Goal: Task Accomplishment & Management: Use online tool/utility

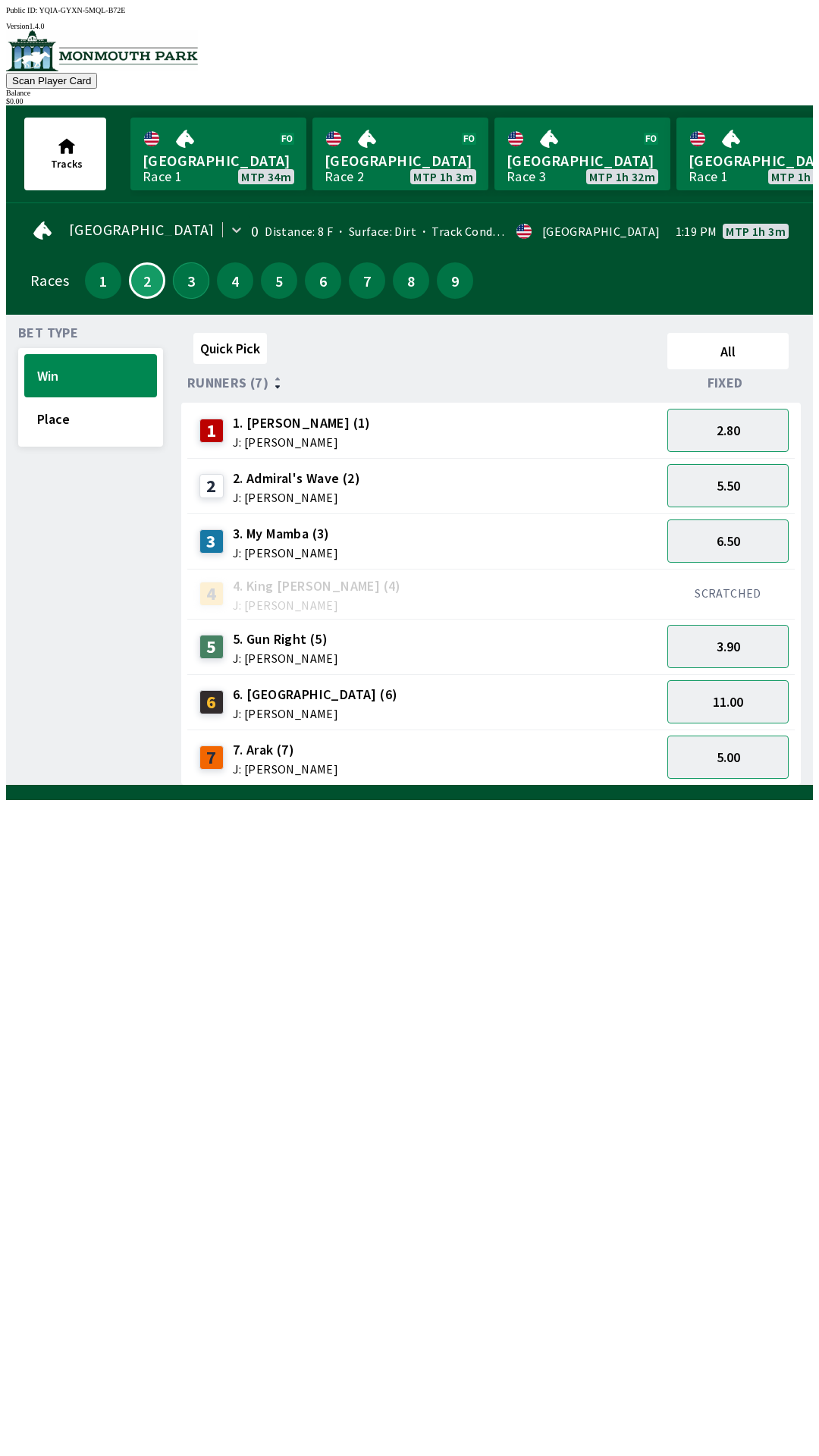
click at [186, 285] on button "3" at bounding box center [191, 280] width 36 height 36
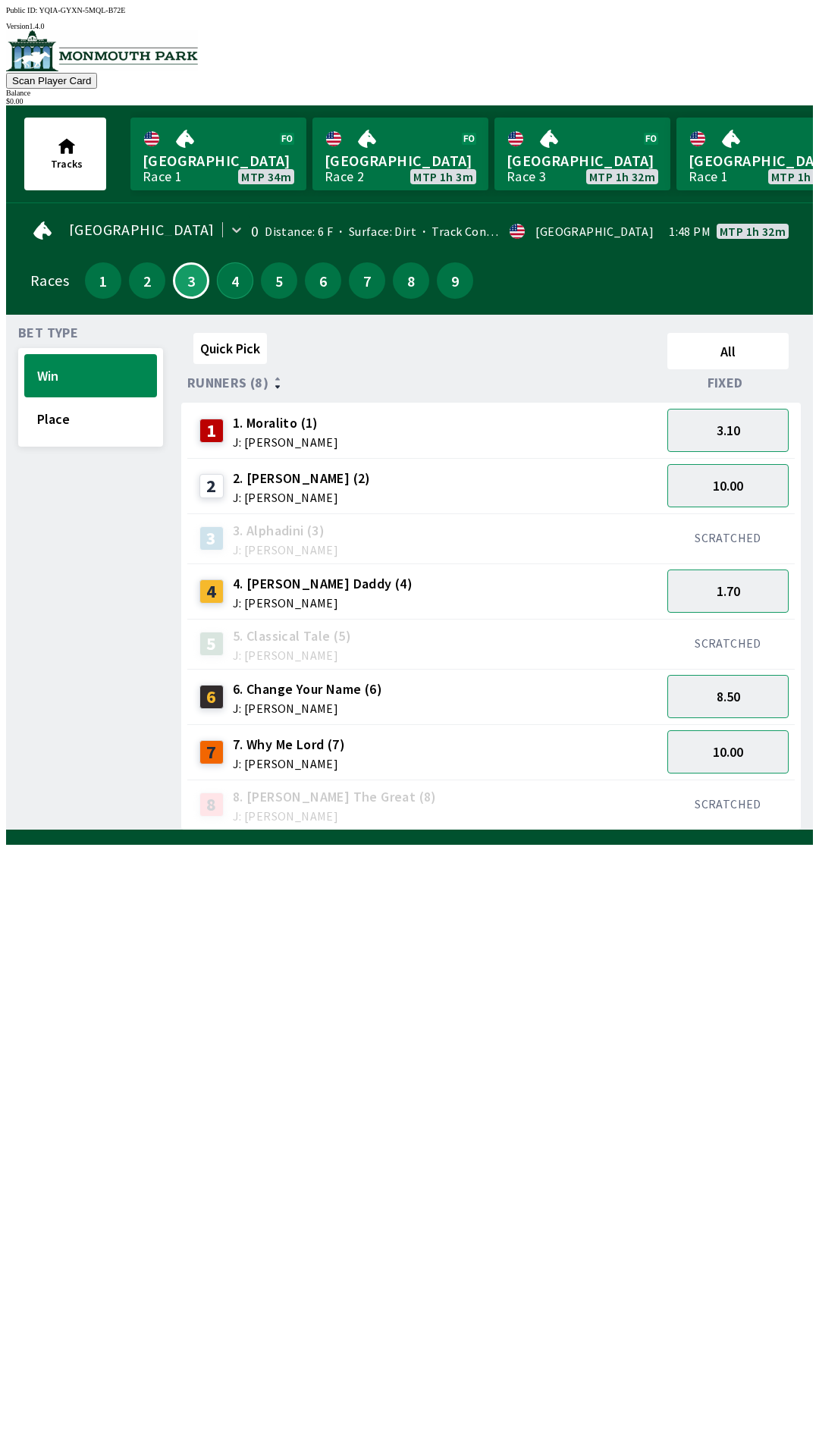
click at [228, 279] on button "4" at bounding box center [235, 280] width 36 height 36
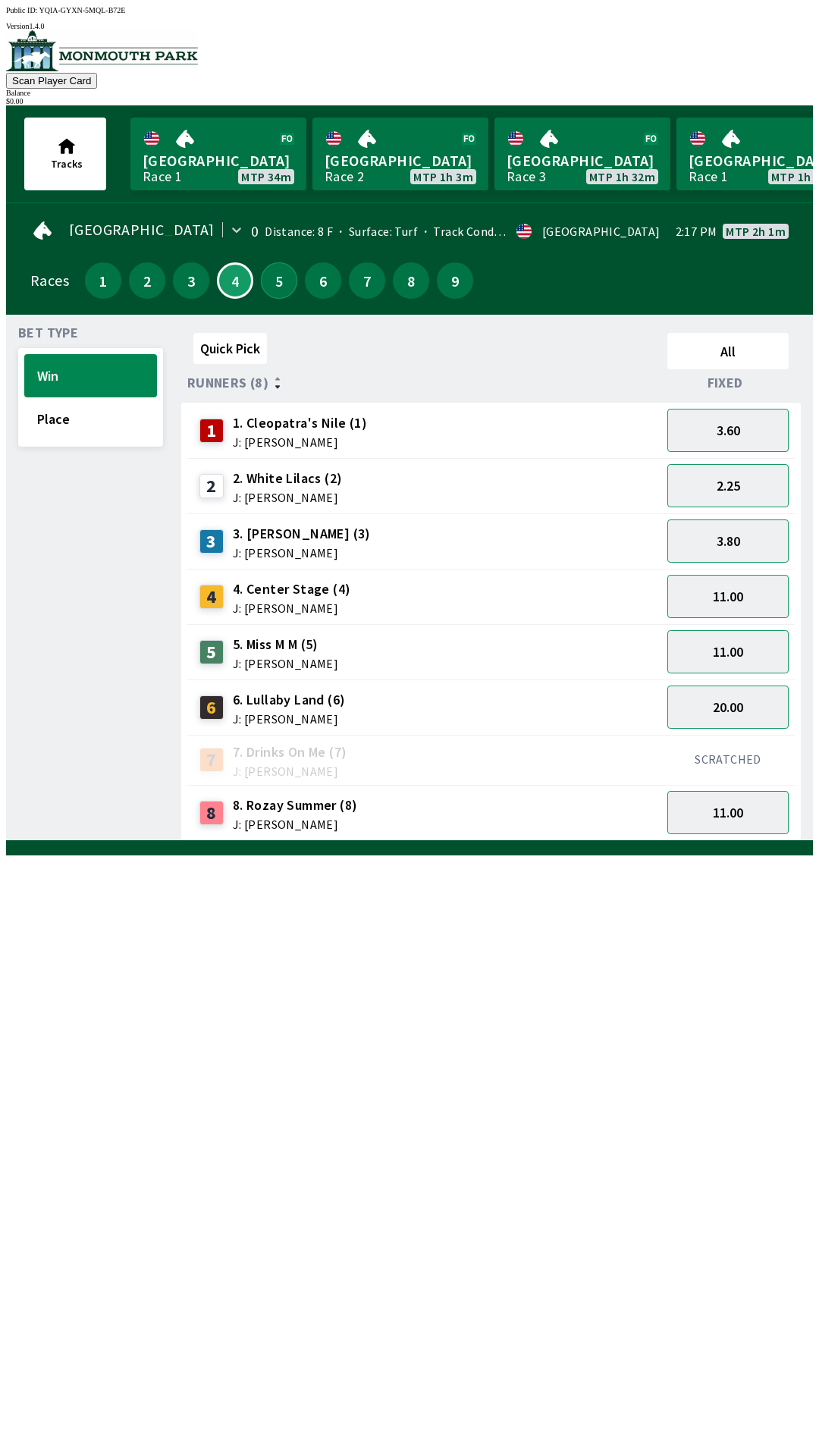
click at [272, 272] on button "5" at bounding box center [278, 280] width 36 height 36
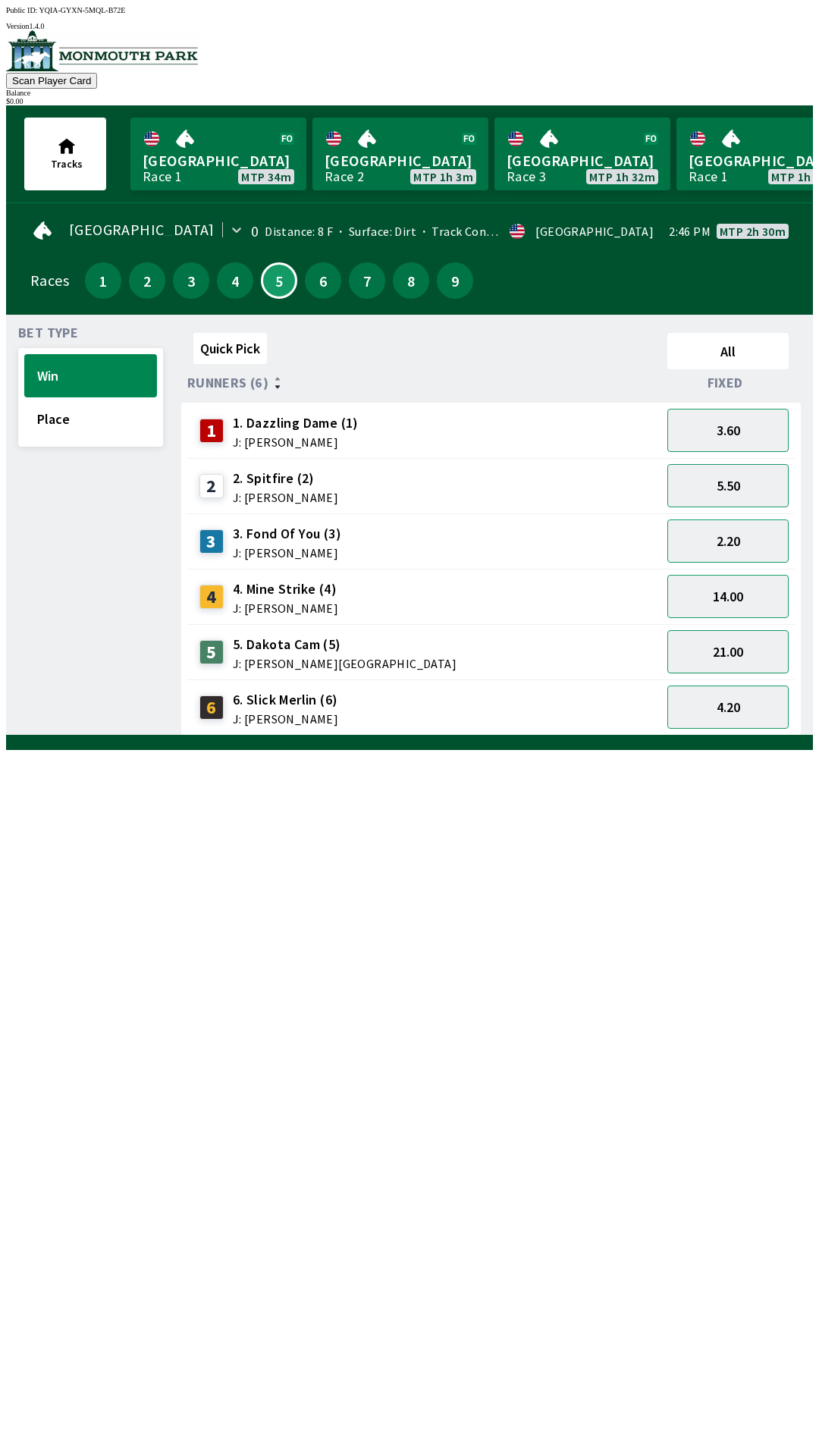
click at [330, 287] on div "6" at bounding box center [323, 280] width 36 height 36
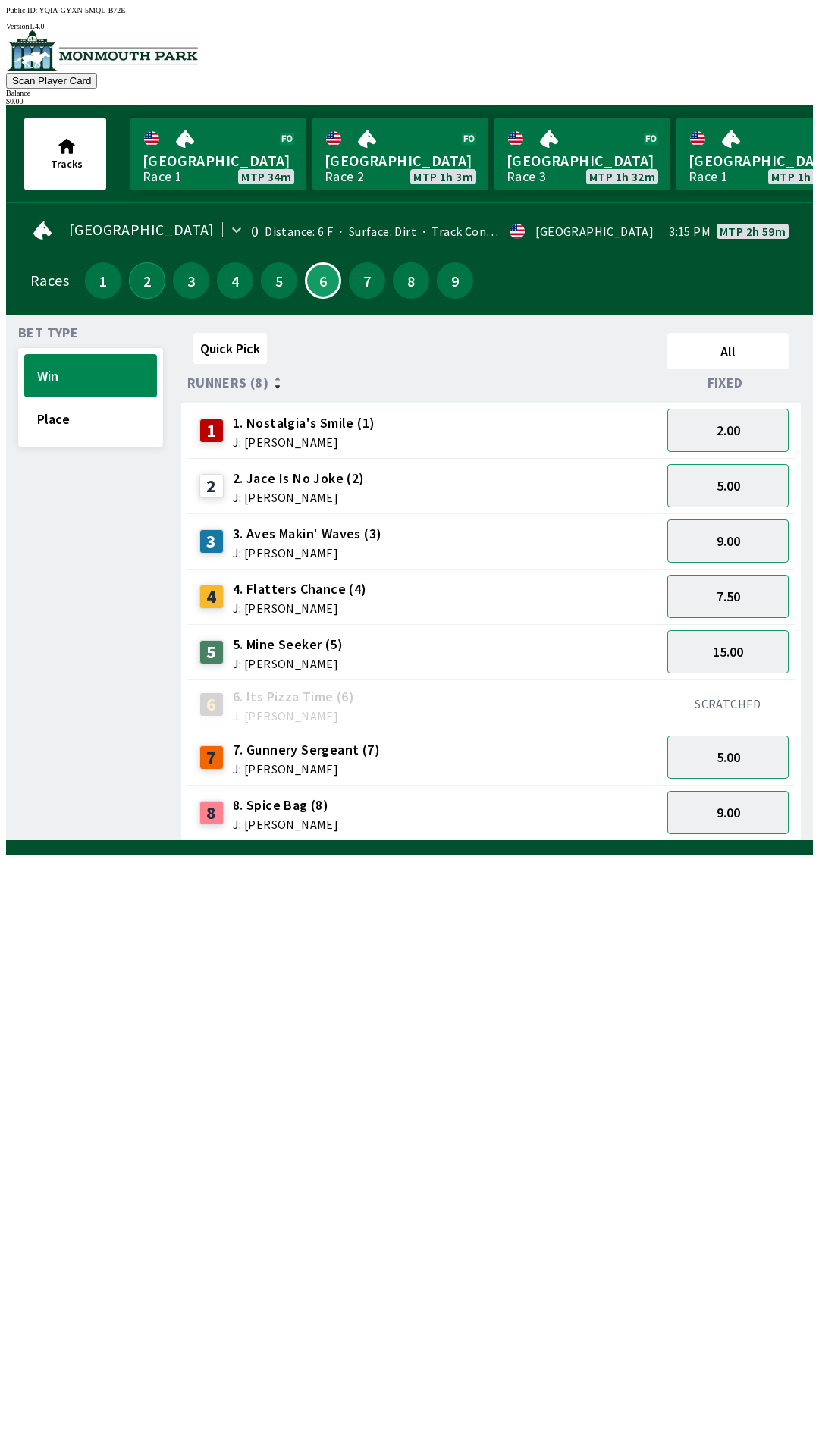
click at [144, 271] on button "2" at bounding box center [146, 280] width 36 height 36
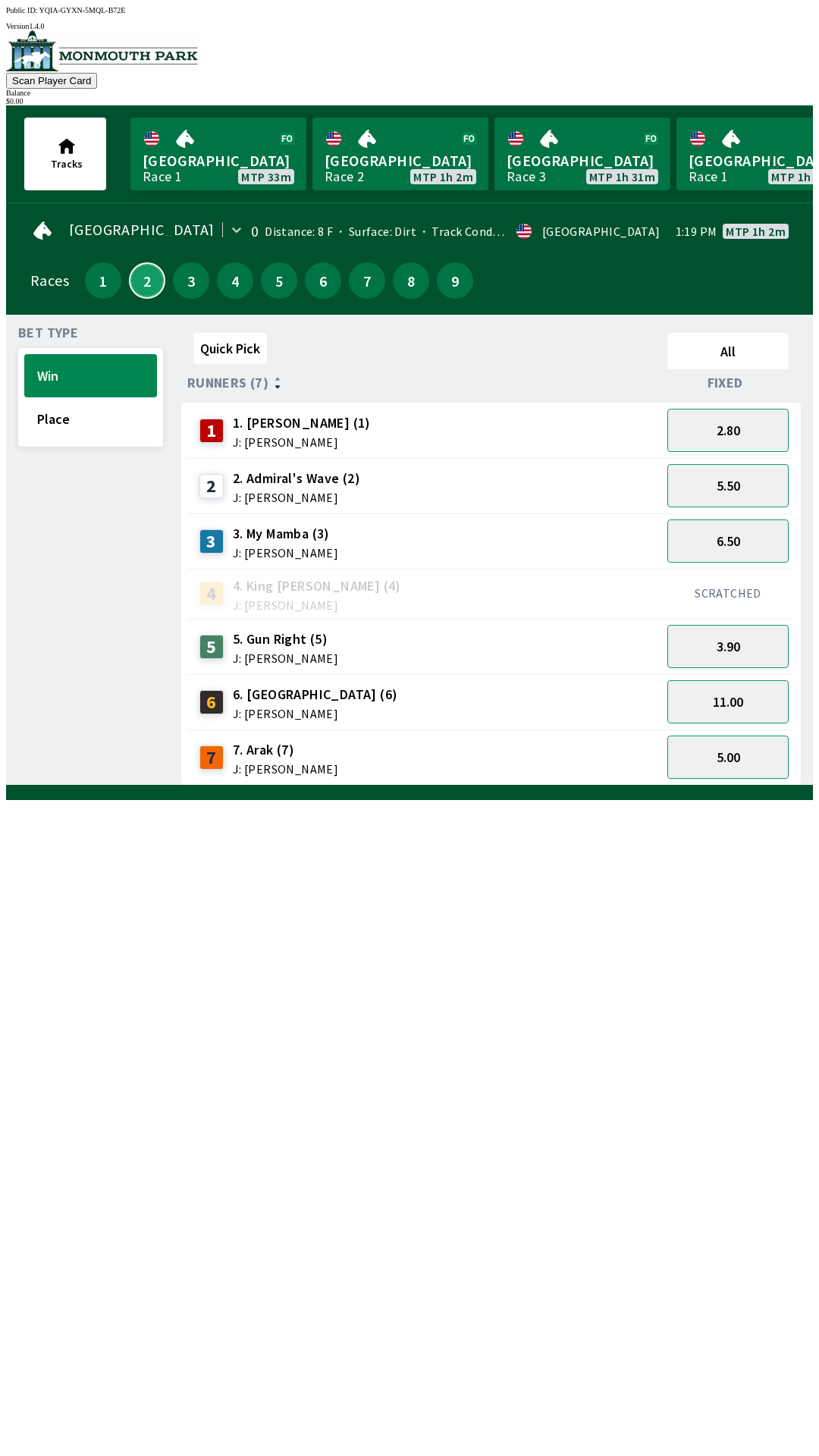
click at [129, 262] on button "2" at bounding box center [146, 280] width 36 height 36
